Goal: Task Accomplishment & Management: Complete application form

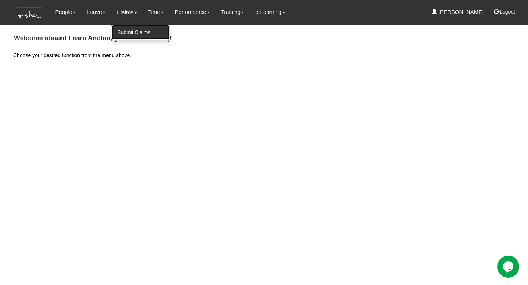
click at [132, 33] on link "Submit Claims" at bounding box center [140, 32] width 58 height 15
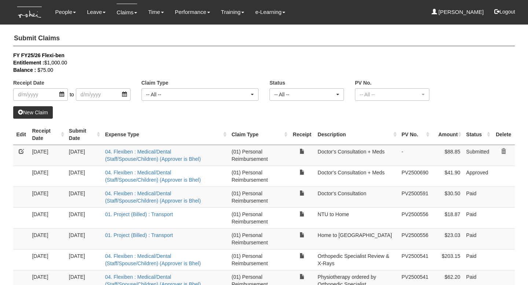
select select "50"
click at [259, 156] on td "(01) Personal Reimbursement" at bounding box center [258, 155] width 61 height 21
click at [363, 153] on td "Doctor's Consultation + Meds" at bounding box center [356, 155] width 84 height 21
click at [188, 155] on td "04. Flexiben : Medical/Dental (Staff/Spouse/Children) (Approver is Bhel) Click …" at bounding box center [165, 155] width 126 height 21
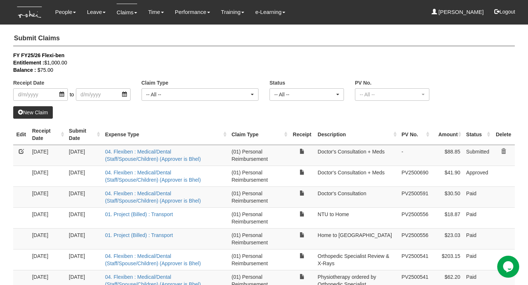
click at [188, 155] on td "04. Flexiben : Medical/Dental (Staff/Spouse/Children) (Approver is Bhel)" at bounding box center [165, 155] width 126 height 21
click at [42, 152] on td "[DATE]" at bounding box center [47, 155] width 37 height 21
click at [255, 156] on td "(01) Personal Reimbursement" at bounding box center [258, 155] width 61 height 21
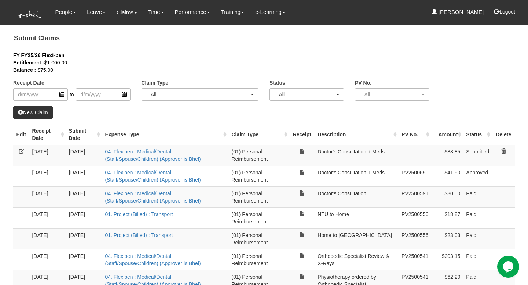
click at [46, 152] on td "[DATE]" at bounding box center [47, 155] width 37 height 21
click at [22, 151] on link at bounding box center [21, 151] width 5 height 5
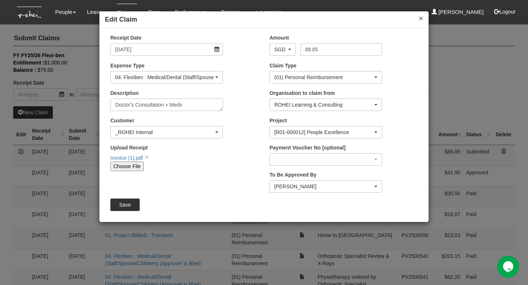
click at [420, 16] on button "×" at bounding box center [420, 18] width 4 height 8
